Goal: Information Seeking & Learning: Learn about a topic

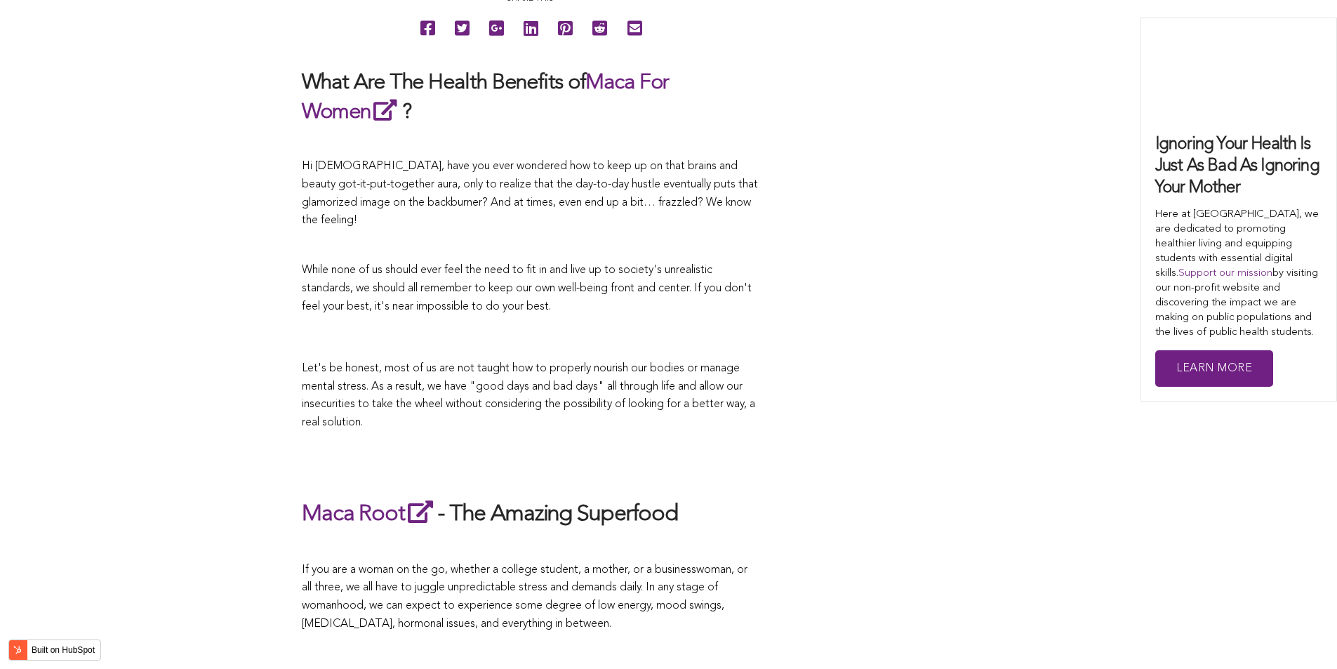
scroll to position [1603, 0]
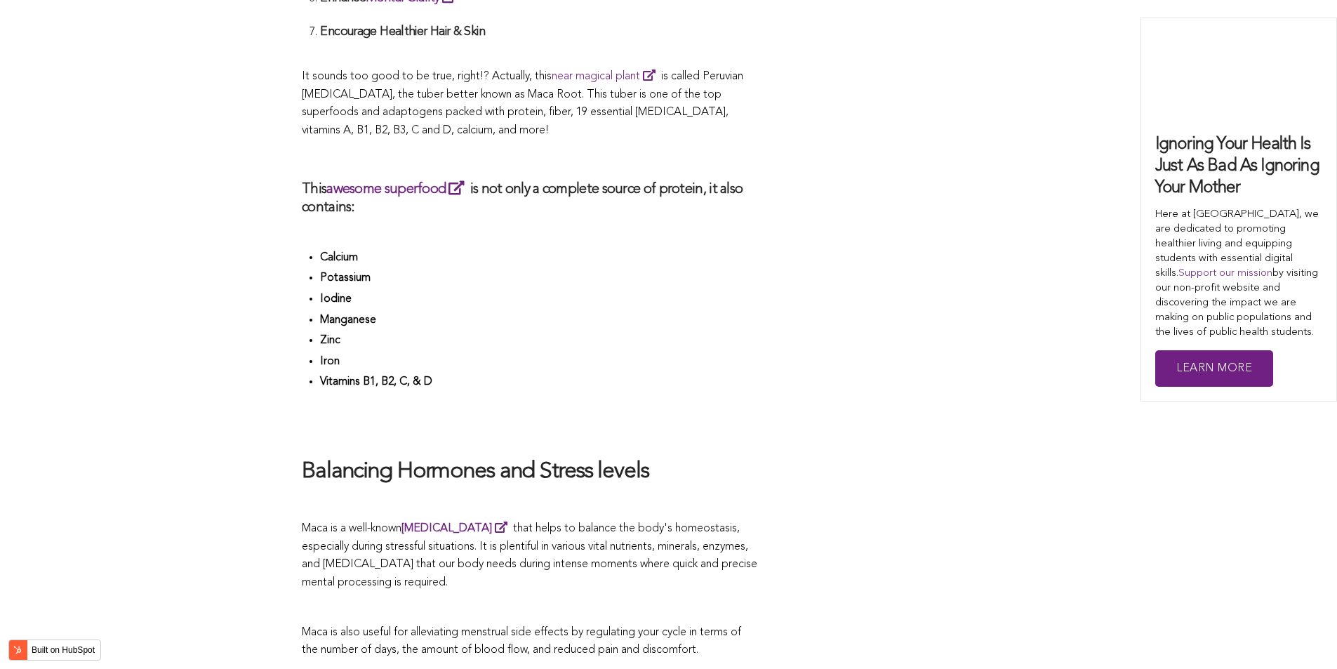
click at [703, 334] on li "Zinc" at bounding box center [539, 342] width 438 height 21
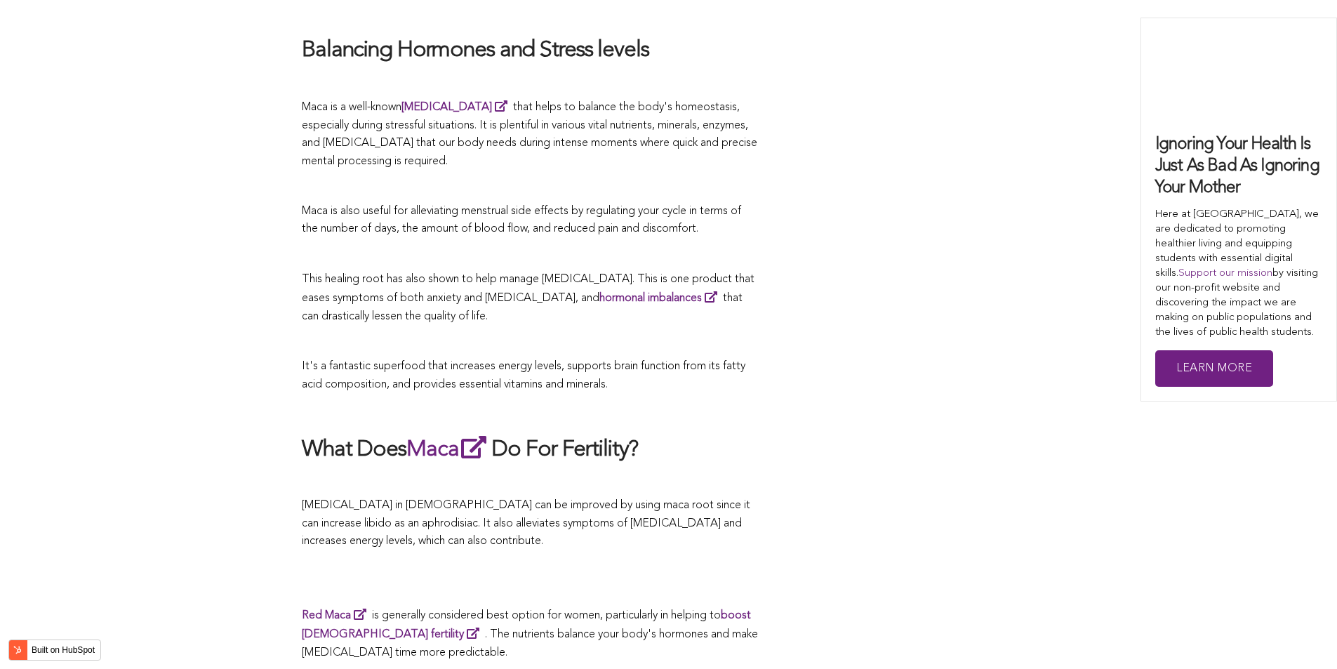
scroll to position [3874, 0]
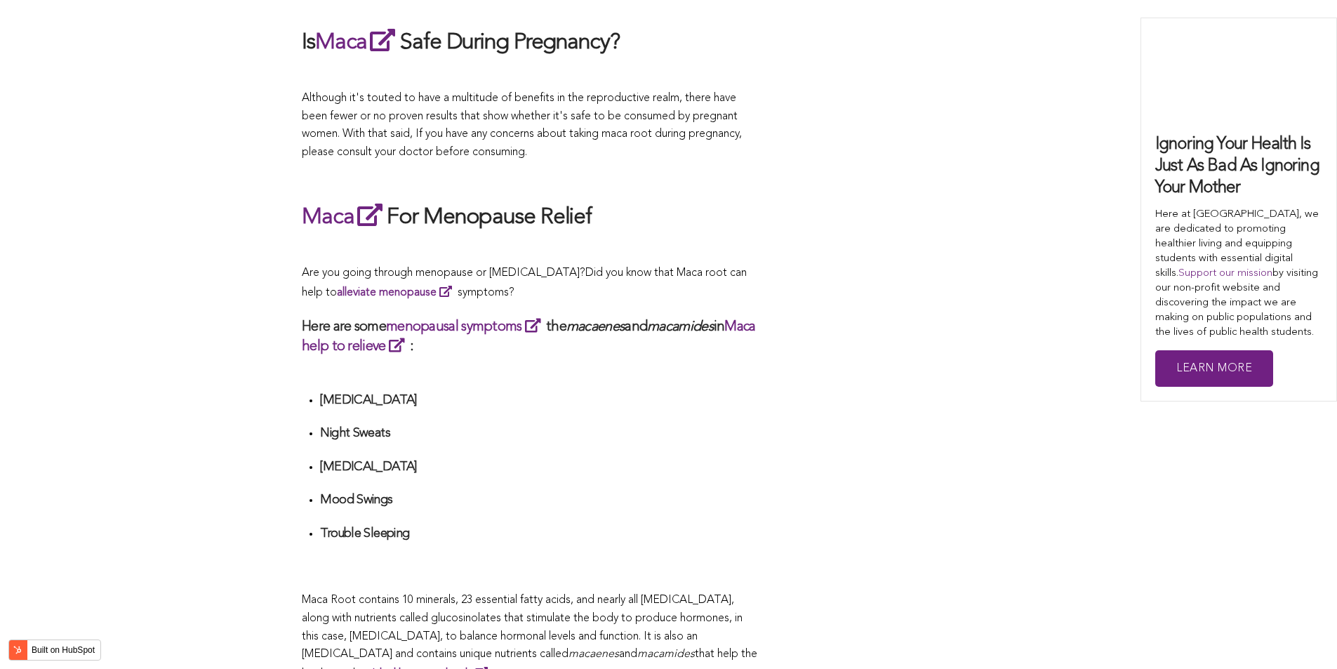
click at [574, 334] on div "What Are The Health Benefits of Maca For Women ? Hi [DEMOGRAPHIC_DATA], have yo…" at bounding box center [530, 355] width 456 height 4779
click at [618, 549] on h4 at bounding box center [539, 557] width 438 height 16
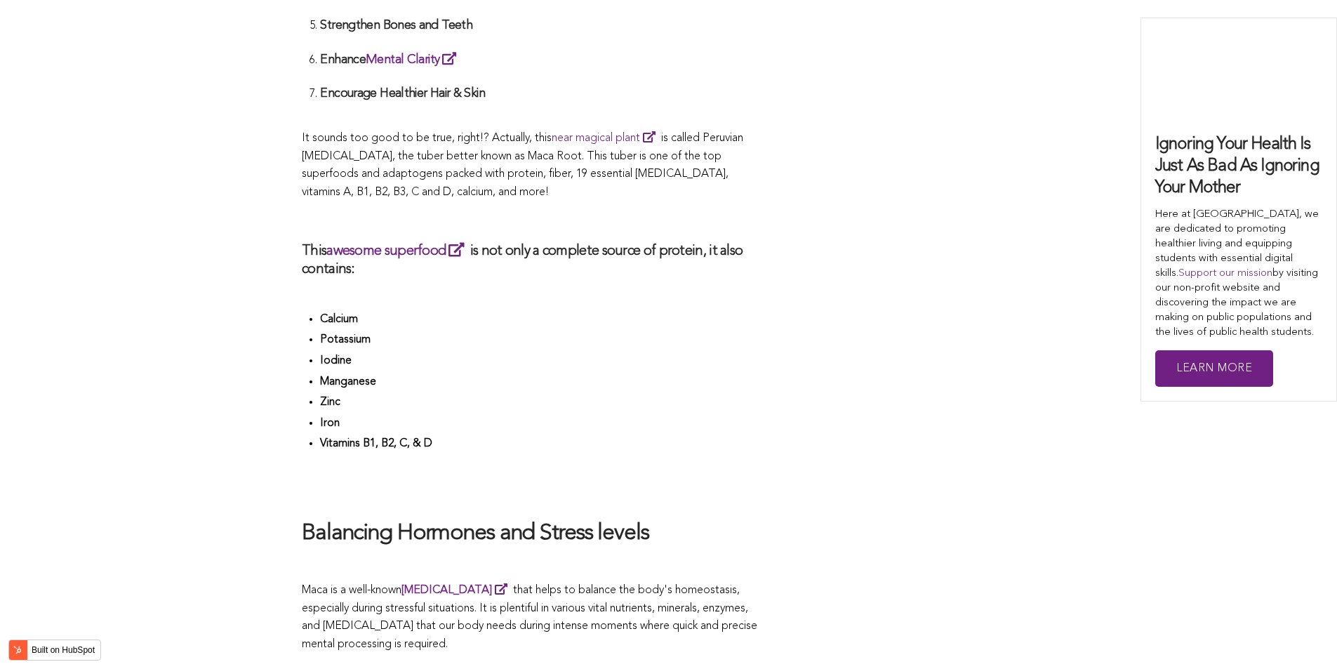
scroll to position [4376, 0]
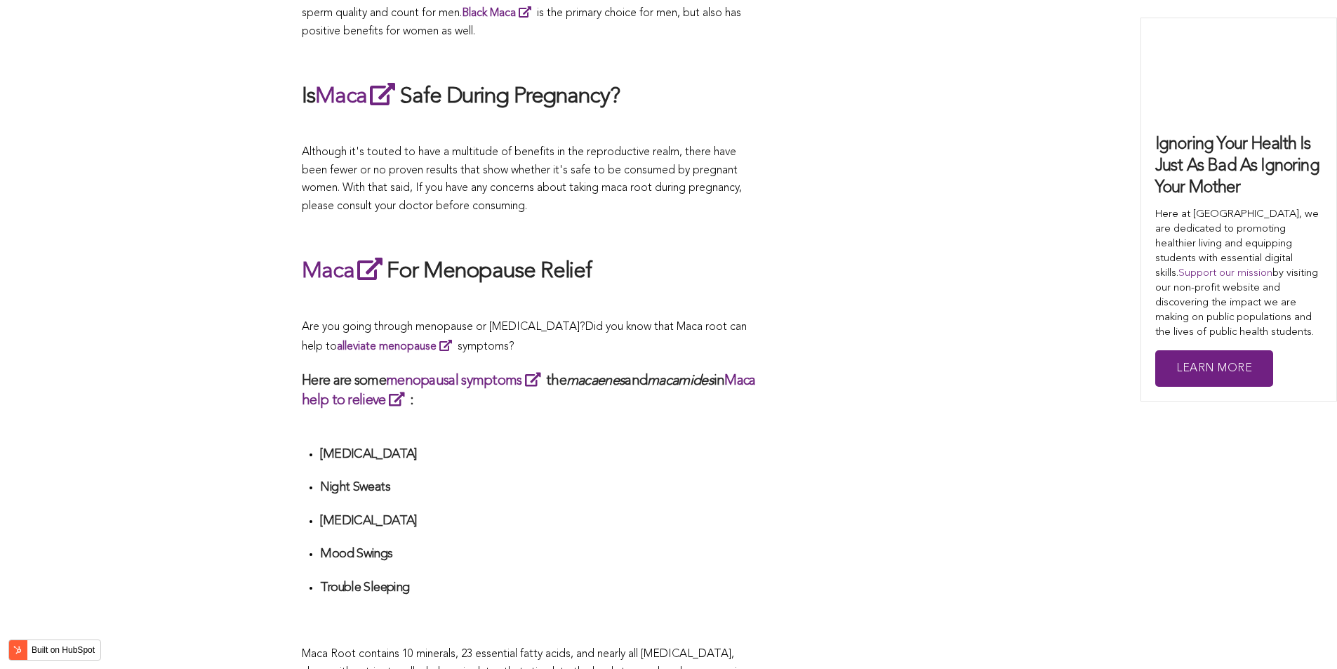
click at [713, 334] on p "Are you going through menopause or [MEDICAL_DATA]? Did you know that Maca root …" at bounding box center [530, 337] width 456 height 37
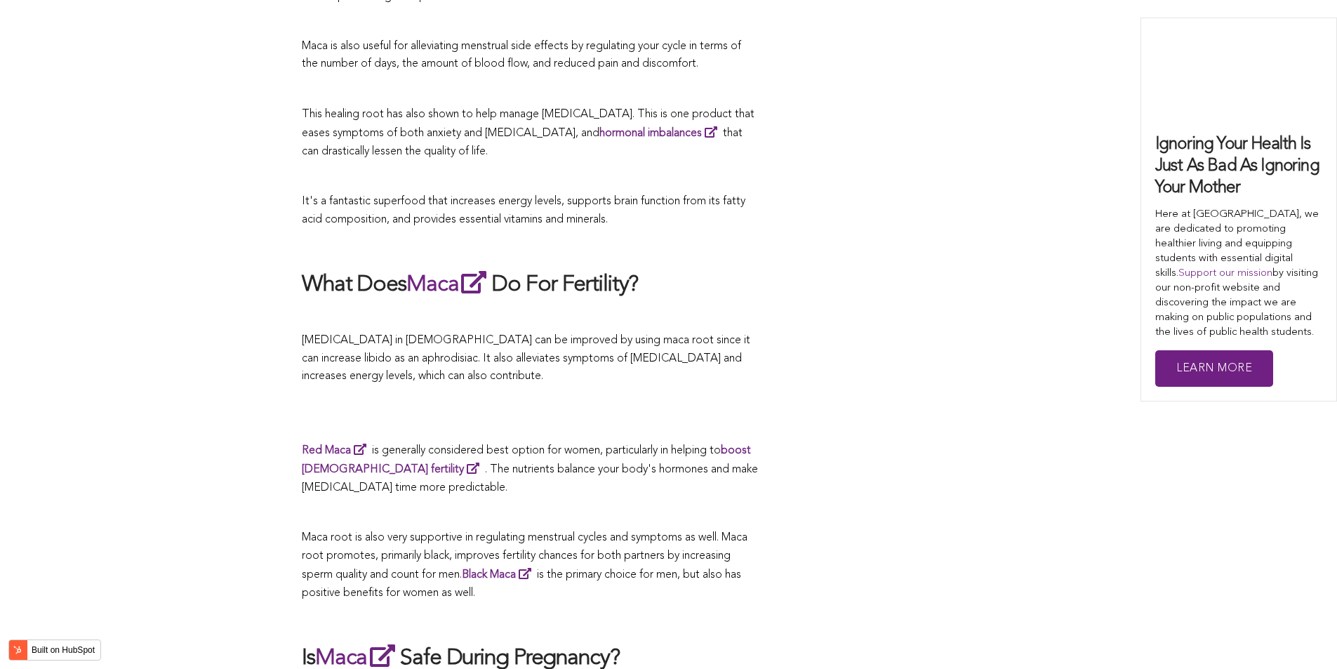
scroll to position [3476, 0]
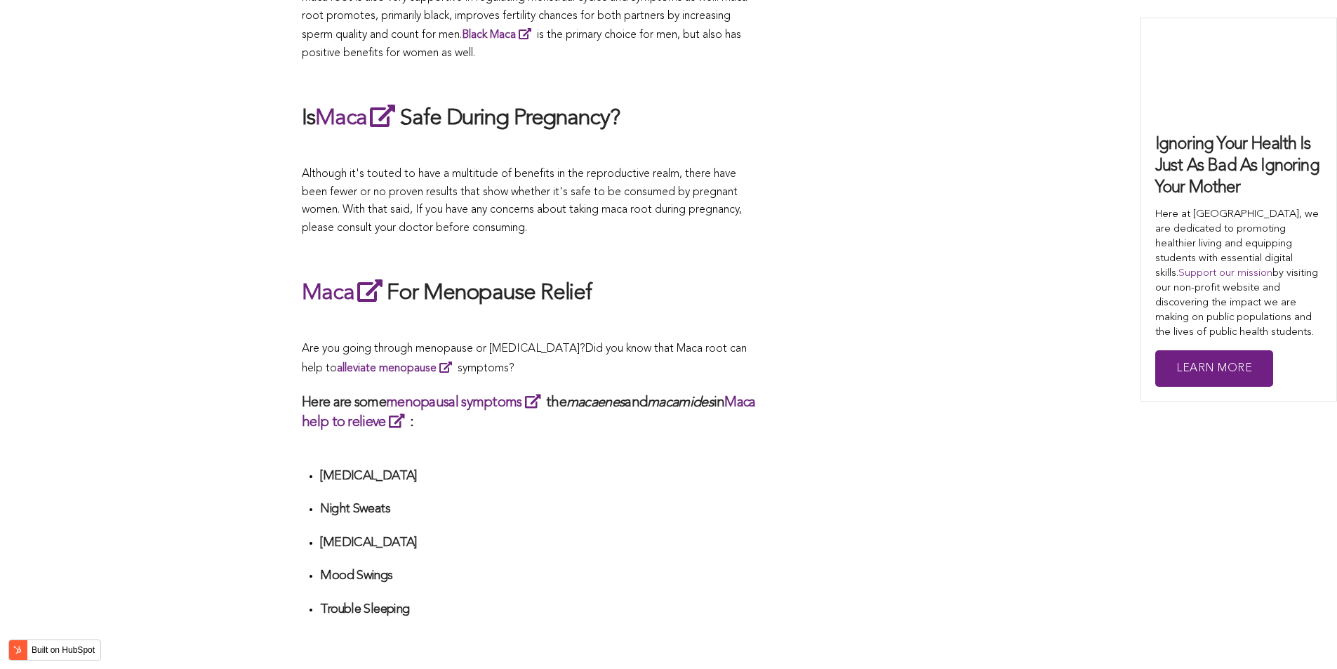
click at [614, 343] on span "Did you know that Maca root can help to alleviate menopause symptoms?" at bounding box center [524, 358] width 445 height 31
click at [788, 446] on div "CONTRIBUTORS [PERSON_NAME] Share this What Are The Health Benefits of Maca For …" at bounding box center [669, 337] width 734 height 4965
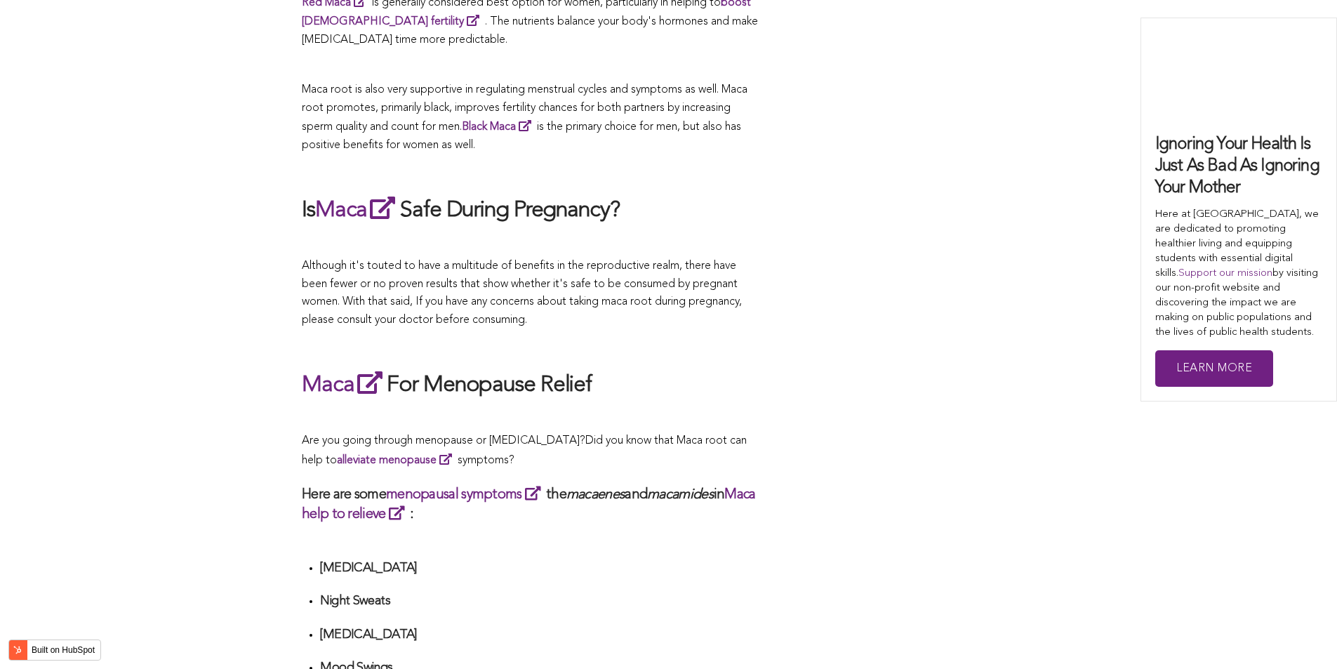
scroll to position [3434, 0]
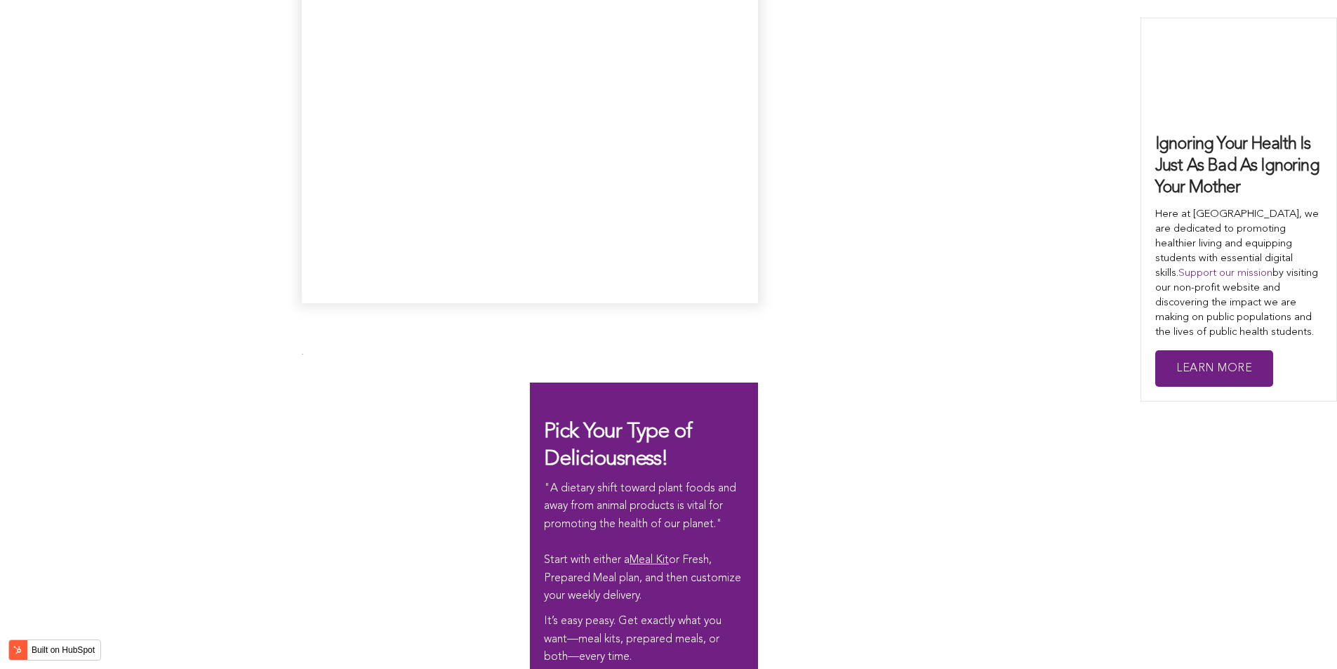
scroll to position [3428, 0]
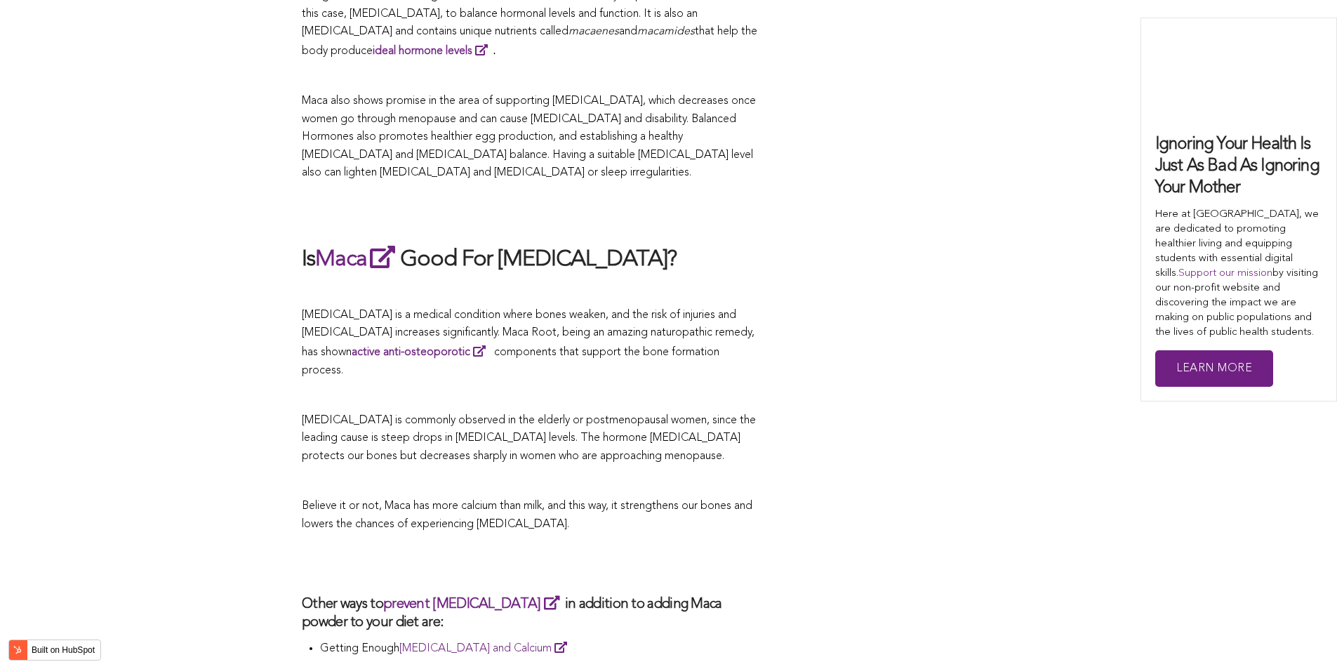
click at [650, 334] on span "[MEDICAL_DATA] is a medical condition where bones weaken, and the risk of injur…" at bounding box center [528, 343] width 453 height 67
